Goal: Information Seeking & Learning: Learn about a topic

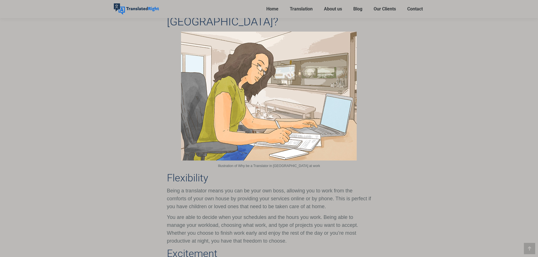
scroll to position [960, 0]
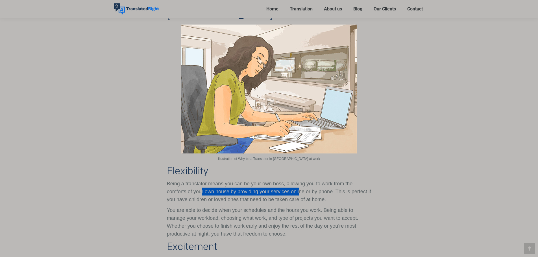
drag, startPoint x: 201, startPoint y: 152, endPoint x: 300, endPoint y: 154, distance: 98.6
click at [300, 180] on p "Being a translator means you can be your own boss, allowing you to work from th…" at bounding box center [269, 192] width 204 height 24
click at [319, 180] on p "Being a translator means you can be your own boss, allowing you to work from th…" at bounding box center [269, 192] width 204 height 24
drag, startPoint x: 269, startPoint y: 151, endPoint x: 342, endPoint y: 156, distance: 73.6
click at [342, 180] on p "Being a translator means you can be your own boss, allowing you to work from th…" at bounding box center [269, 192] width 204 height 24
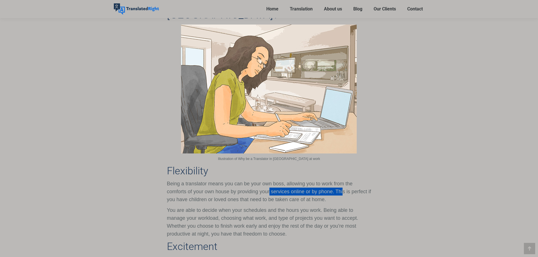
click at [343, 180] on p "Being a translator means you can be your own boss, allowing you to work from th…" at bounding box center [269, 192] width 204 height 24
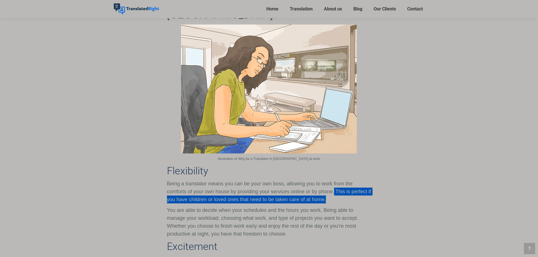
drag, startPoint x: 335, startPoint y: 154, endPoint x: 348, endPoint y: 159, distance: 14.0
click at [348, 180] on p "Being a translator means you can be your own boss, allowing you to work from th…" at bounding box center [269, 192] width 204 height 24
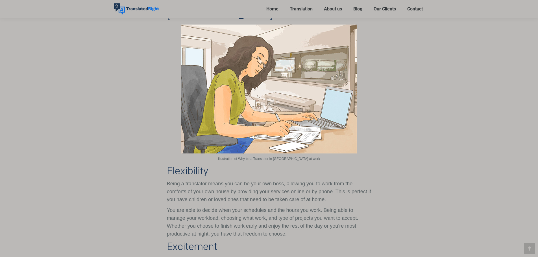
click at [165, 176] on div "If you have a talent for understanding and speaking languages while being fluen…" at bounding box center [269, 164] width 213 height 1648
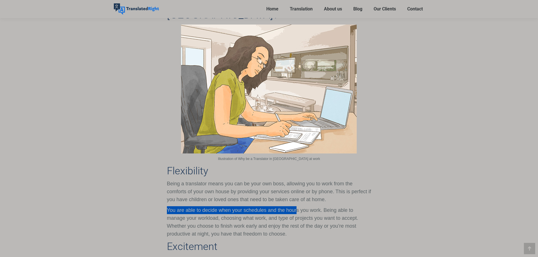
drag, startPoint x: 167, startPoint y: 172, endPoint x: 296, endPoint y: 175, distance: 129.7
click at [296, 207] on p "You are able to decide when your schedules and the hours you work. Being able t…" at bounding box center [269, 223] width 204 height 32
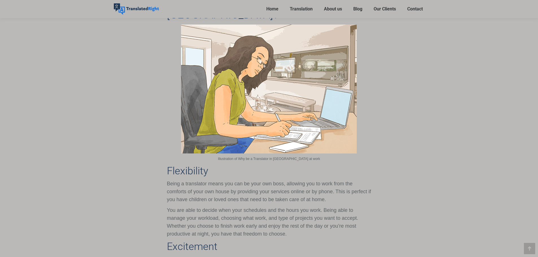
click at [301, 207] on p "You are able to decide when your schedules and the hours you work. Being able t…" at bounding box center [269, 223] width 204 height 32
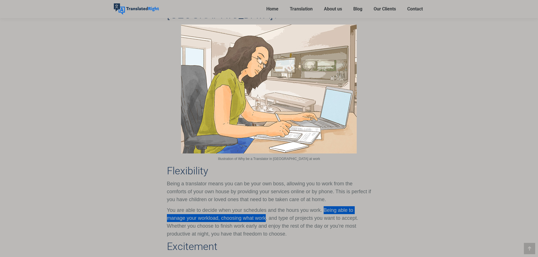
drag, startPoint x: 323, startPoint y: 171, endPoint x: 266, endPoint y: 183, distance: 58.8
click at [266, 207] on p "You are able to decide when your schedules and the hours you work. Being able t…" at bounding box center [269, 223] width 204 height 32
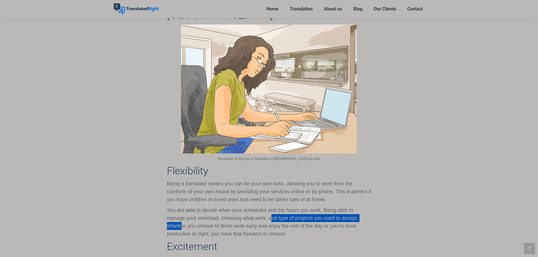
drag, startPoint x: 272, startPoint y: 179, endPoint x: 182, endPoint y: 186, distance: 90.9
click at [182, 207] on p "You are able to decide when your schedules and the hours you work. Being able t…" at bounding box center [269, 223] width 204 height 32
click at [191, 207] on p "You are able to decide when your schedules and the hours you work. Being able t…" at bounding box center [269, 223] width 204 height 32
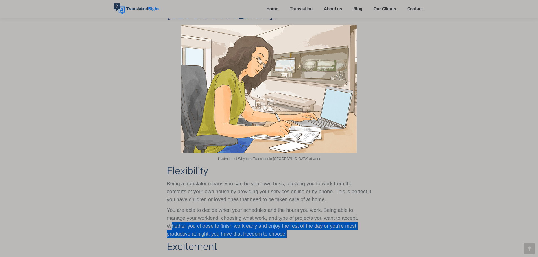
drag, startPoint x: 171, startPoint y: 187, endPoint x: 358, endPoint y: 200, distance: 186.9
click at [358, 207] on p "You are able to decide when your schedules and the hours you work. Being able t…" at bounding box center [269, 223] width 204 height 32
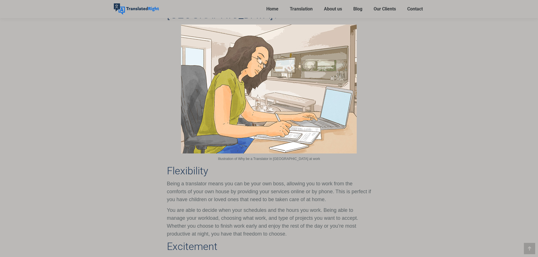
click at [355, 207] on p "You are able to decide when your schedules and the hours you work. Being able t…" at bounding box center [269, 223] width 204 height 32
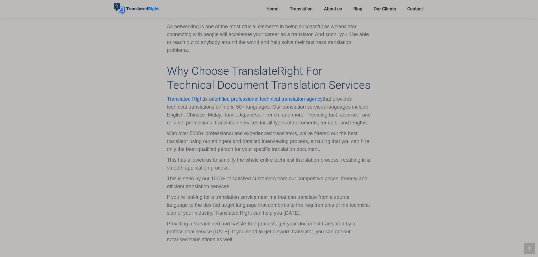
scroll to position [1695, 0]
